Goal: Task Accomplishment & Management: Manage account settings

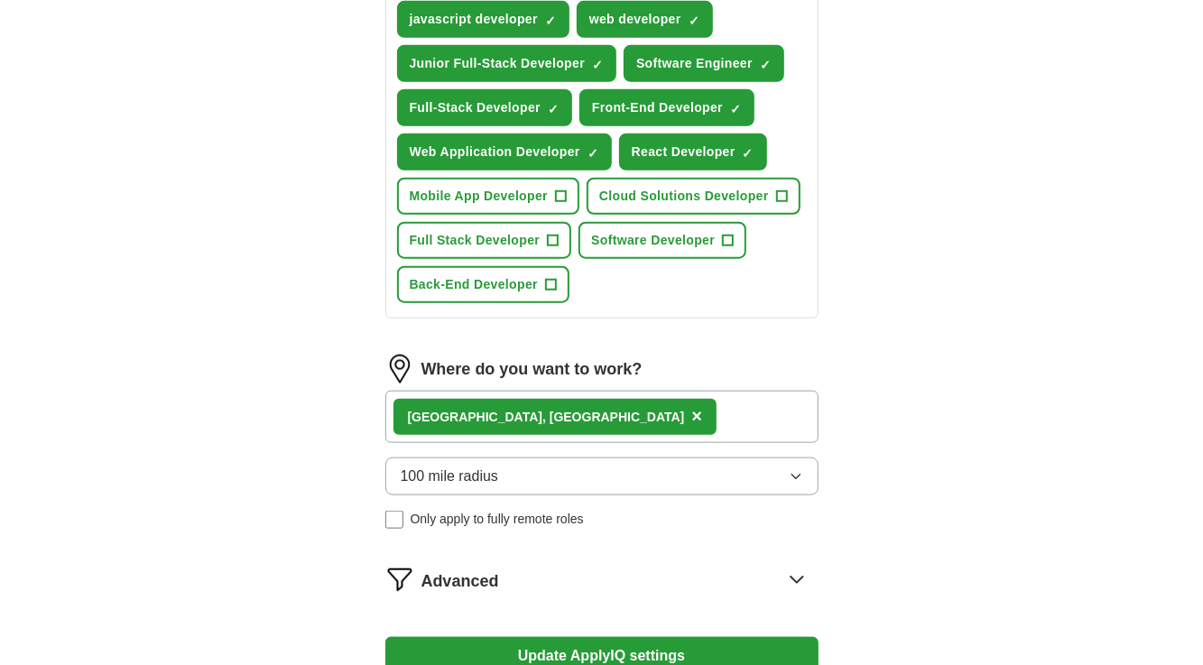
scroll to position [805, 0]
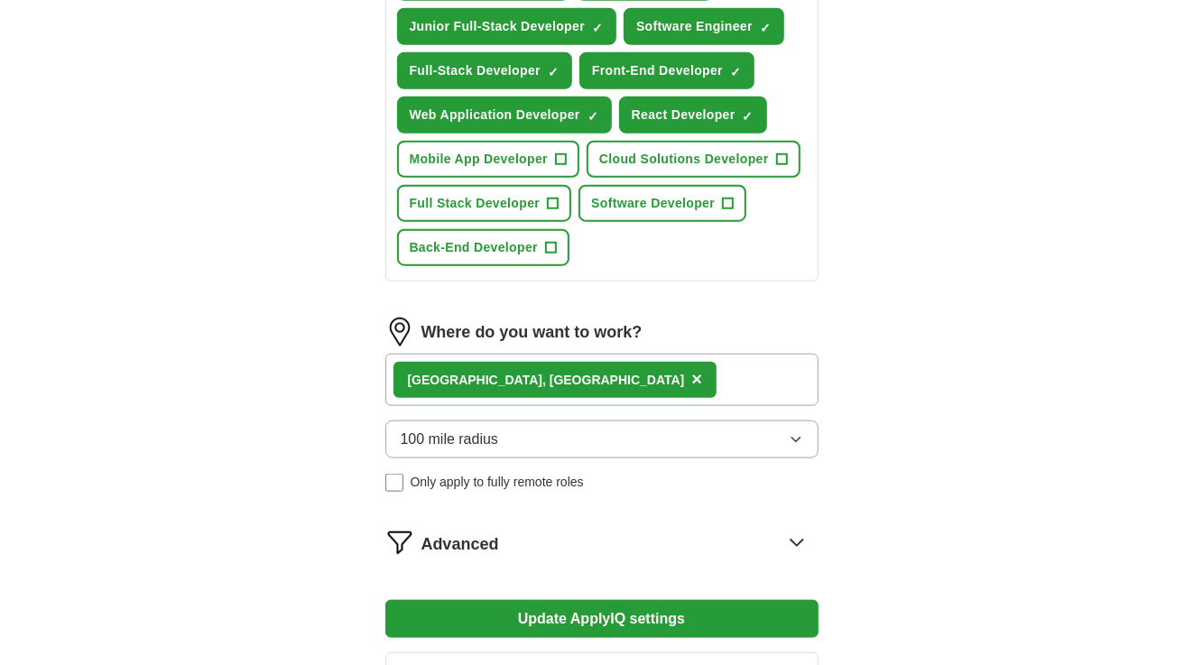
click at [646, 388] on div "Asheville, [GEOGRAPHIC_DATA] ×" at bounding box center [601, 380] width 433 height 52
click at [612, 377] on div "Asheville, [GEOGRAPHIC_DATA] ×" at bounding box center [601, 380] width 433 height 52
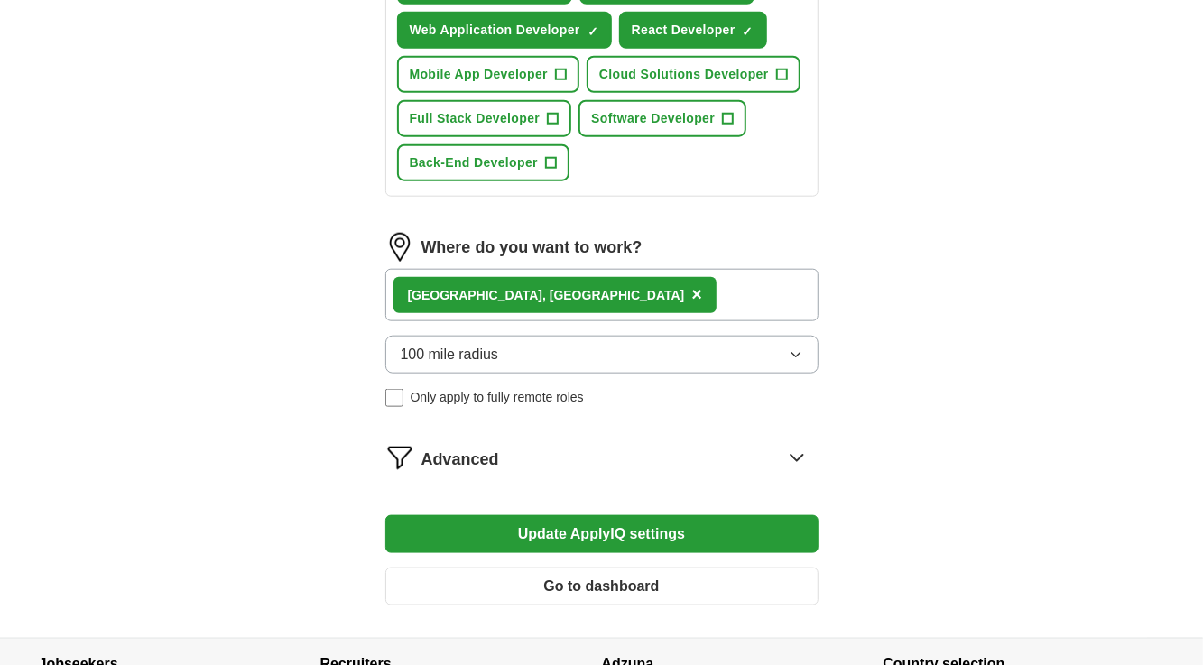
click at [510, 359] on button "100 mile radius" at bounding box center [601, 355] width 433 height 38
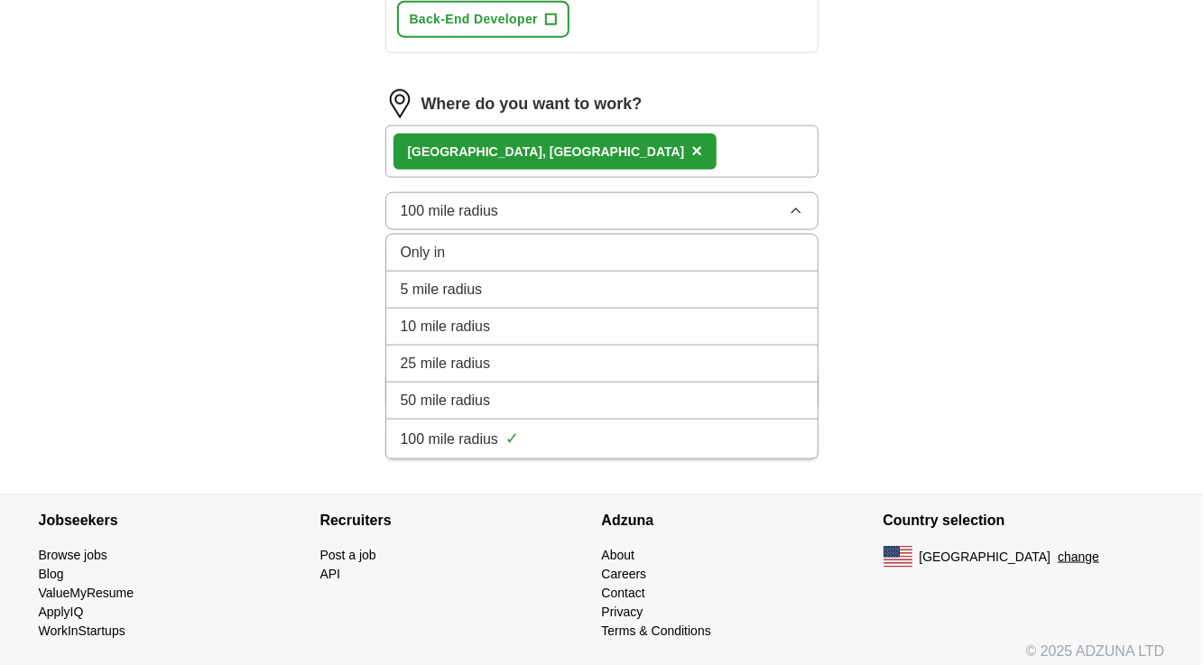
scroll to position [1044, 0]
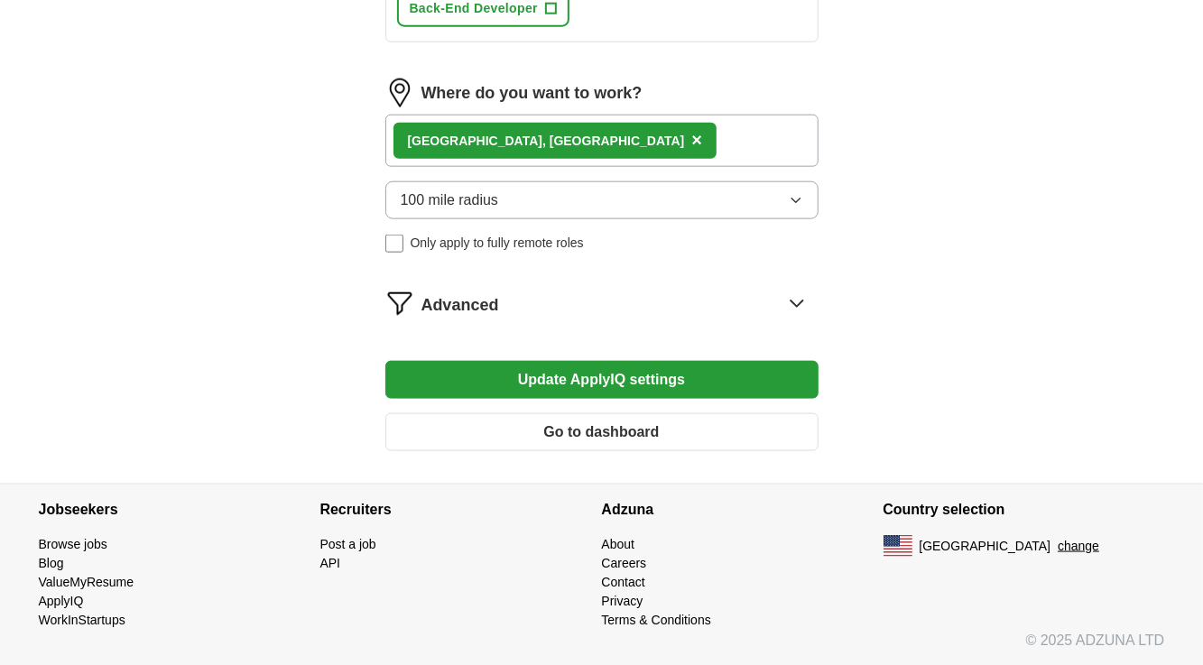
click at [539, 139] on div "Asheville, [GEOGRAPHIC_DATA] ×" at bounding box center [601, 141] width 433 height 52
click at [691, 139] on span "×" at bounding box center [696, 140] width 11 height 20
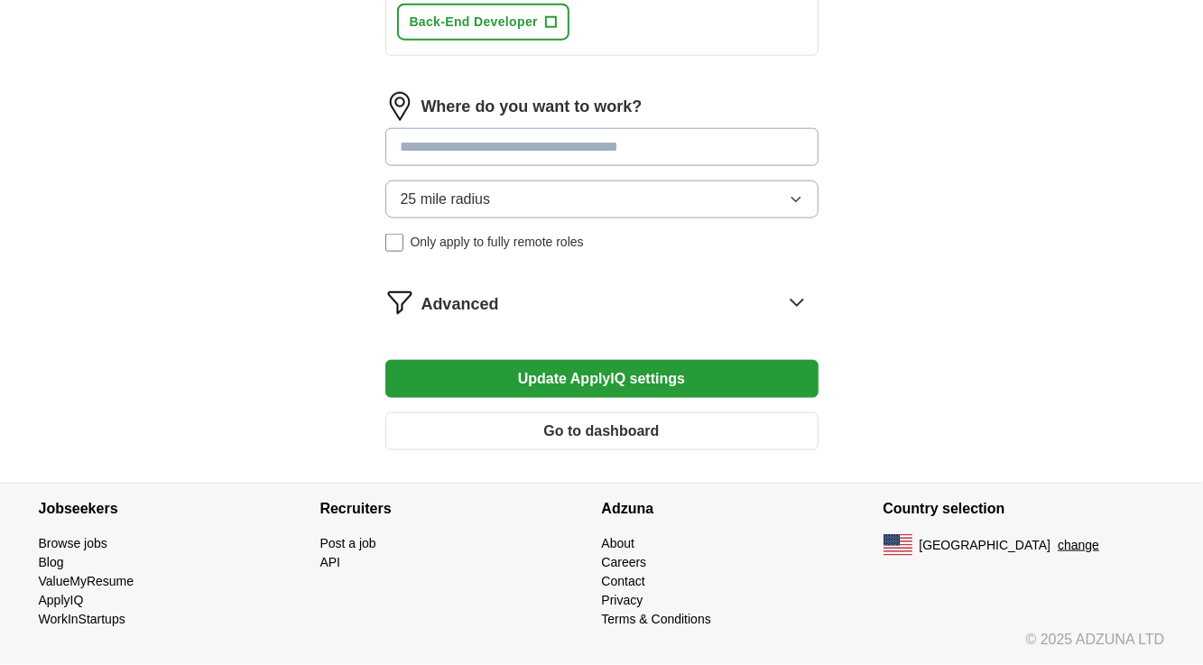
scroll to position [1029, 0]
click at [509, 154] on input at bounding box center [601, 148] width 433 height 38
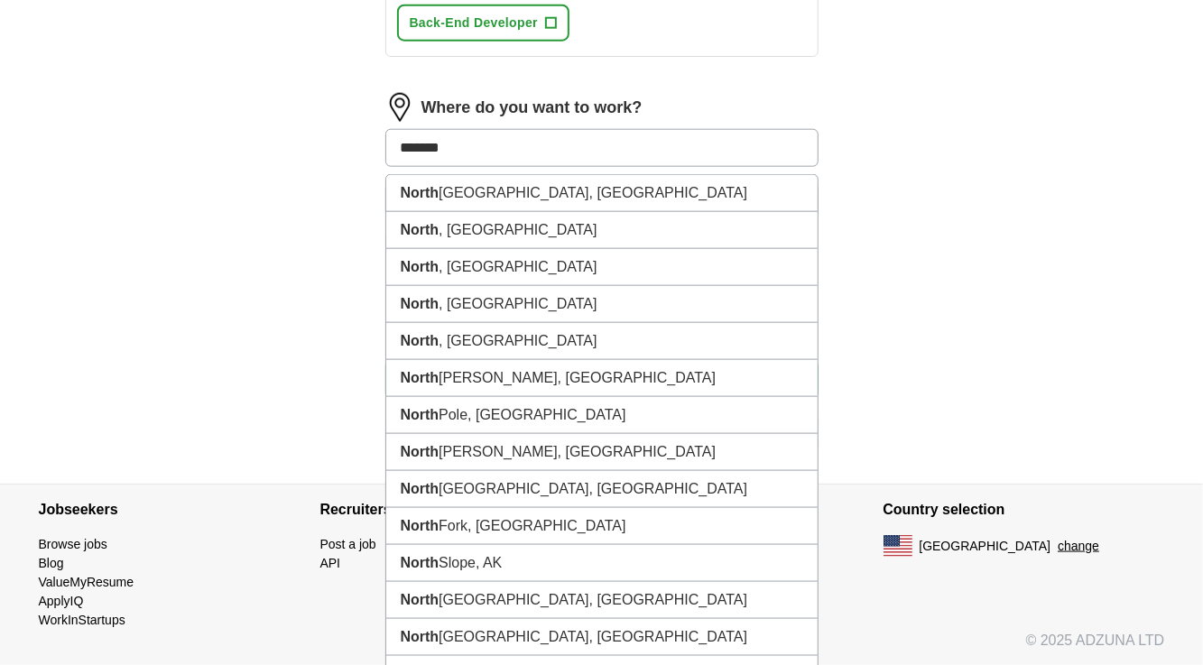
type input "********"
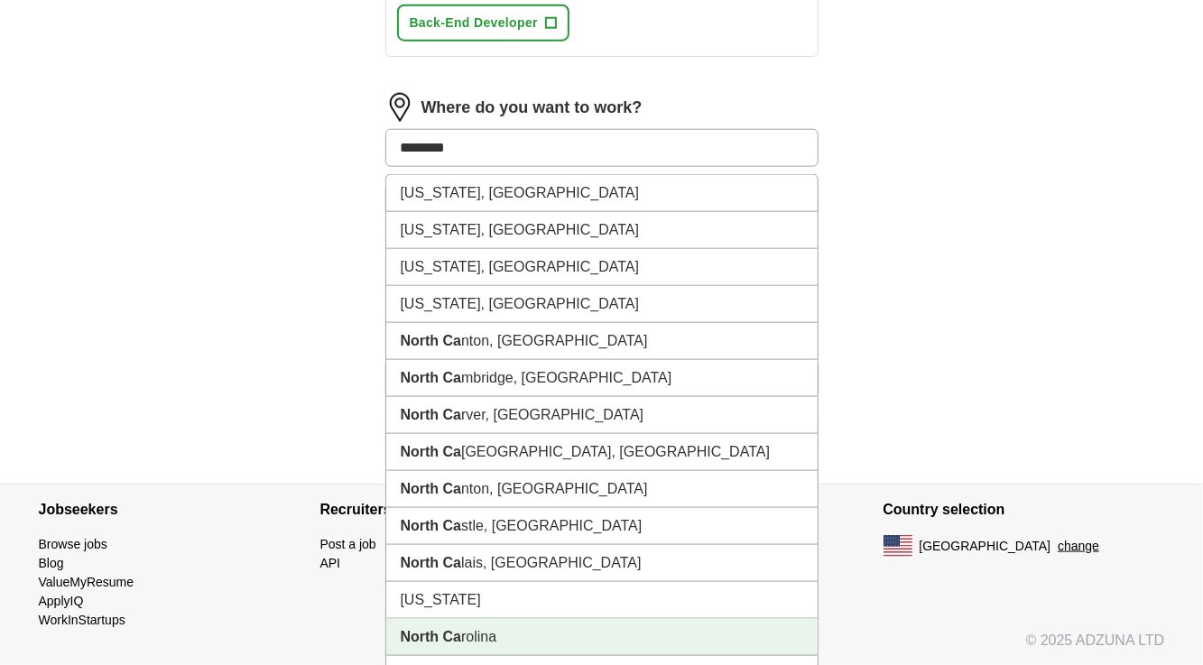
click at [449, 641] on strong "North Ca" at bounding box center [431, 636] width 61 height 15
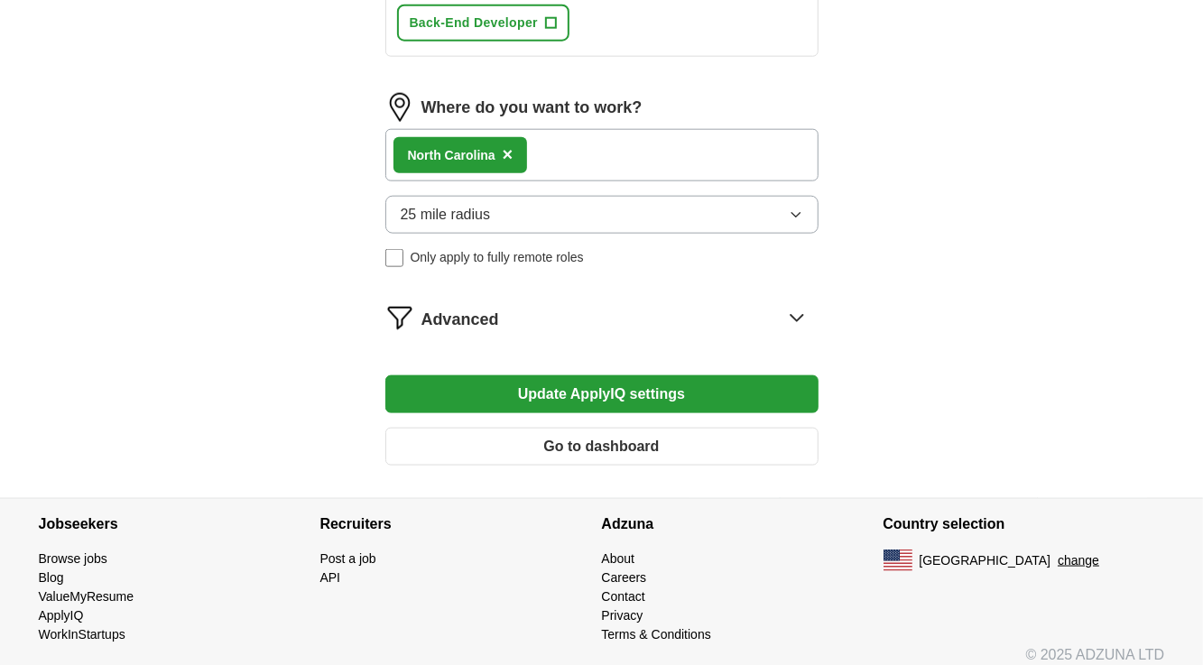
click at [621, 224] on button "25 mile radius" at bounding box center [601, 215] width 433 height 38
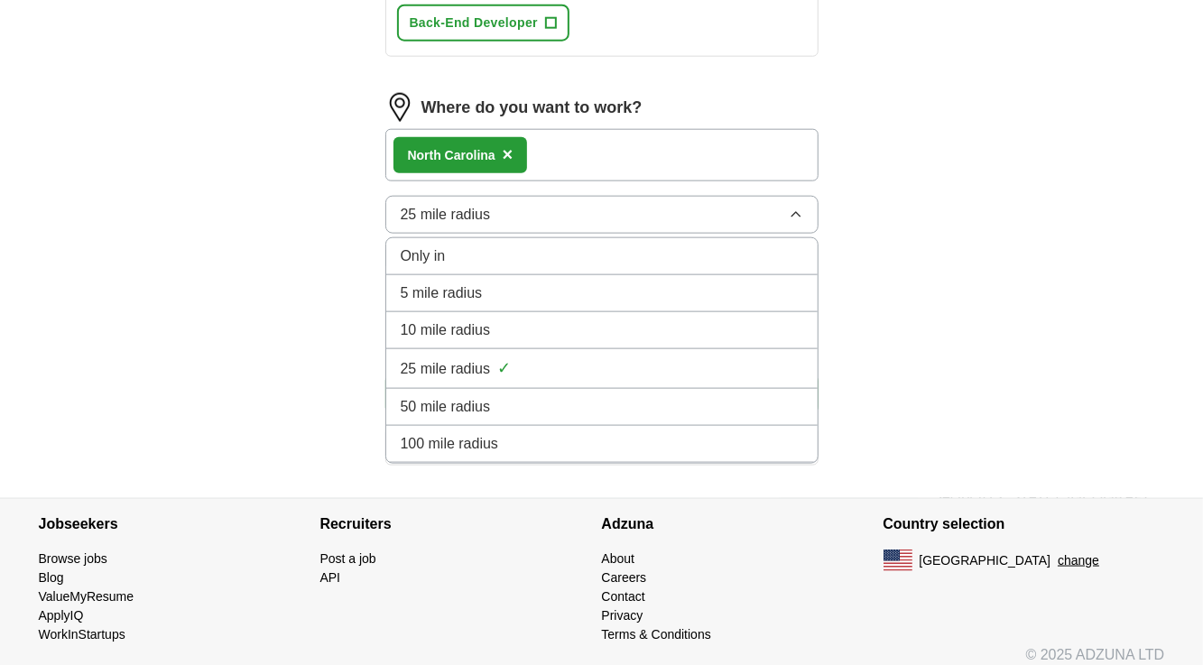
click at [512, 450] on div "100 mile radius" at bounding box center [602, 444] width 402 height 22
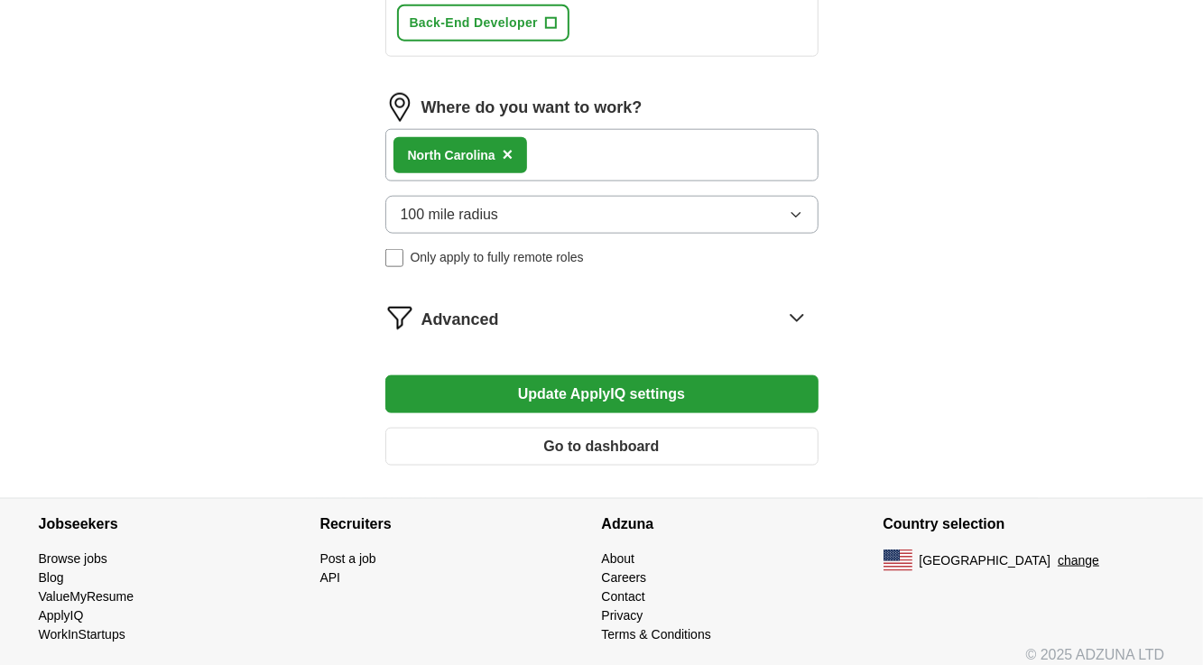
click at [577, 394] on button "Update ApplyIQ settings" at bounding box center [601, 394] width 433 height 38
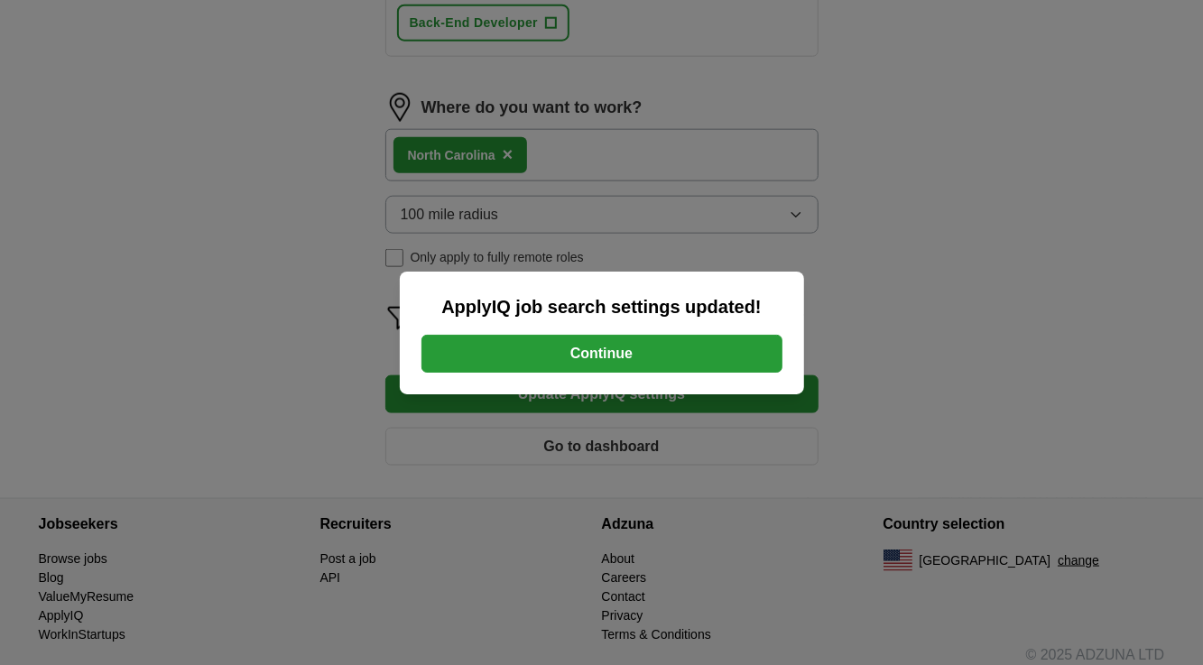
click at [657, 362] on button "Continue" at bounding box center [601, 354] width 361 height 38
